Goal: Go to known website: Go to known website

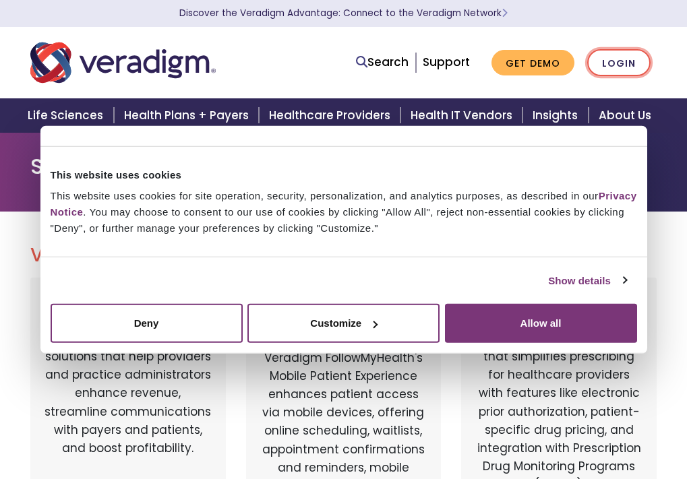
click at [605, 61] on link "Login" at bounding box center [618, 63] width 63 height 28
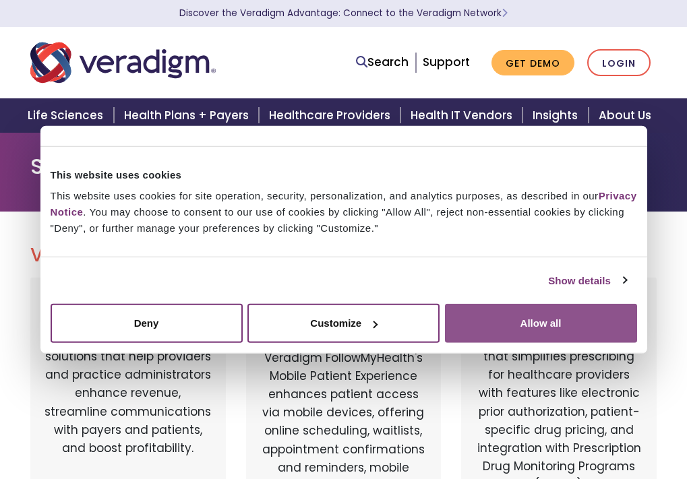
click at [470, 323] on button "Allow all" at bounding box center [541, 323] width 192 height 39
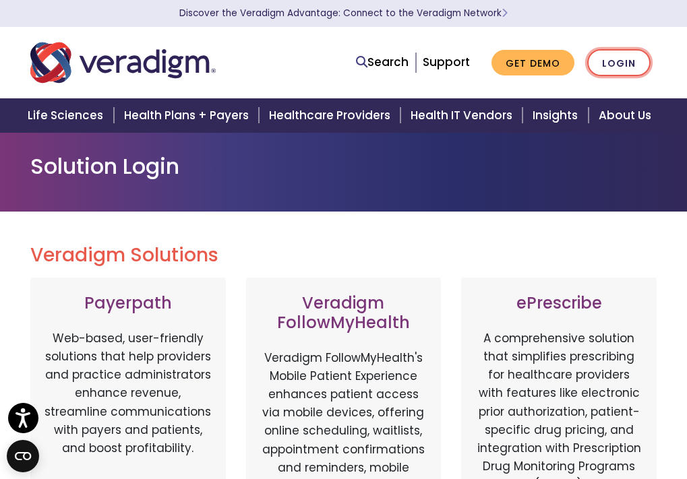
click at [608, 62] on link "Login" at bounding box center [618, 63] width 63 height 28
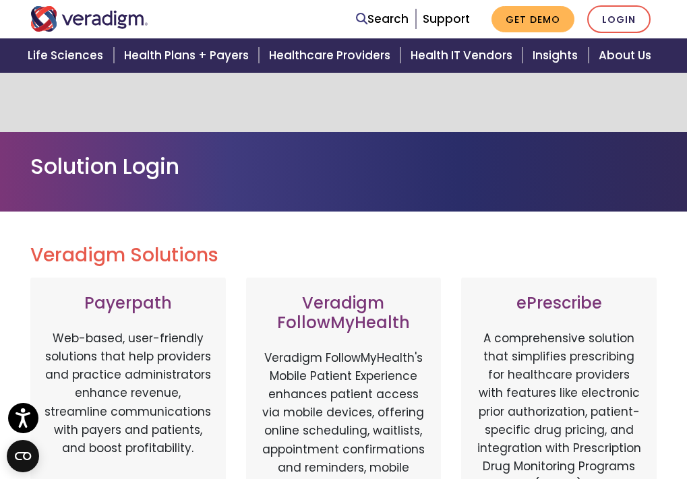
scroll to position [202, 0]
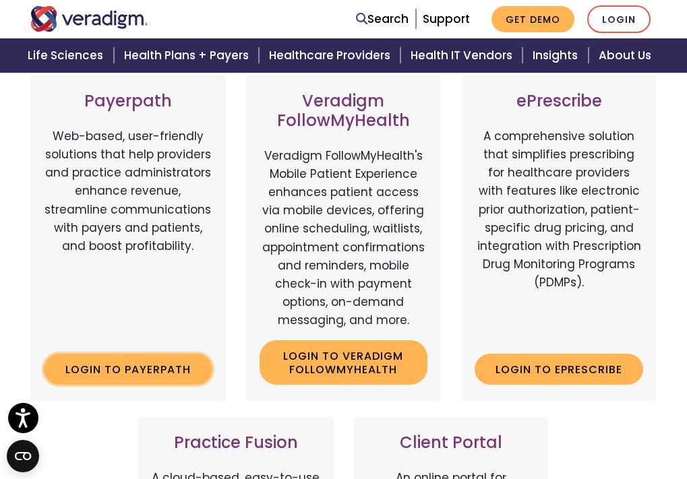
click at [115, 368] on link "Login to Payerpath" at bounding box center [128, 369] width 168 height 31
